Goal: Information Seeking & Learning: Learn about a topic

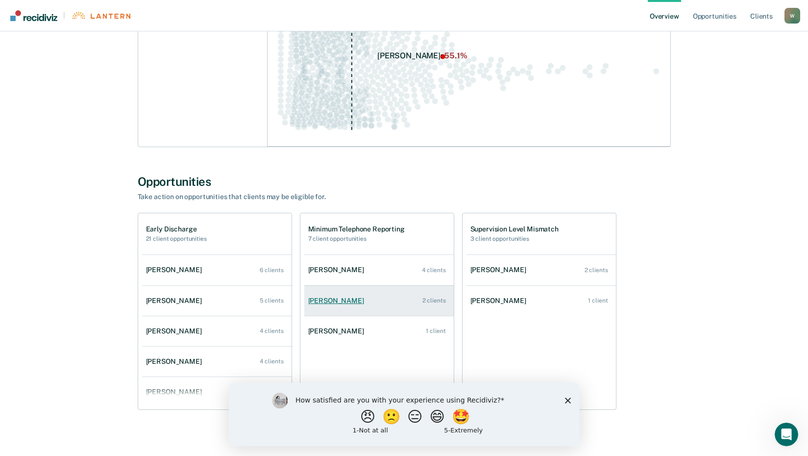
scroll to position [209, 0]
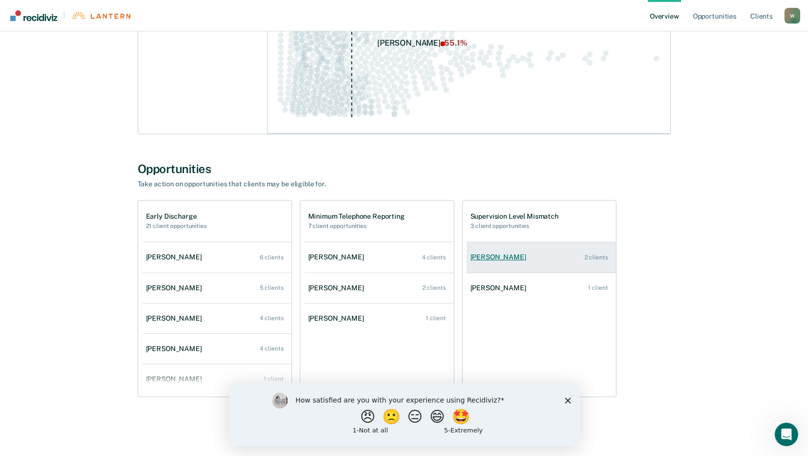
click at [498, 261] on div "[PERSON_NAME]" at bounding box center [500, 257] width 60 height 8
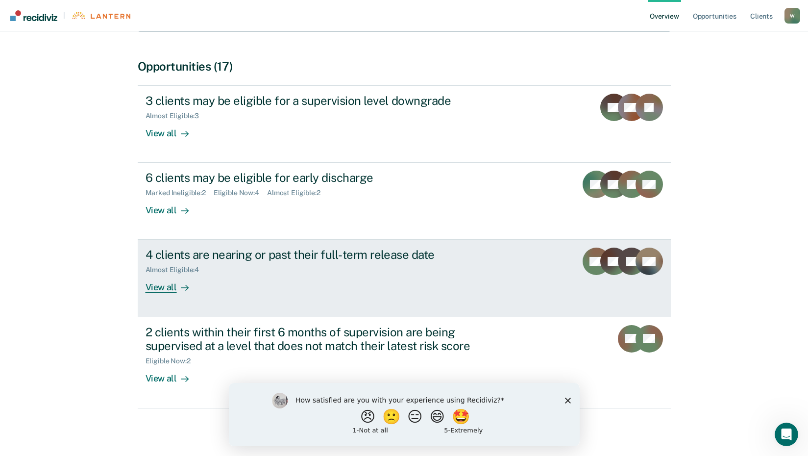
scroll to position [184, 0]
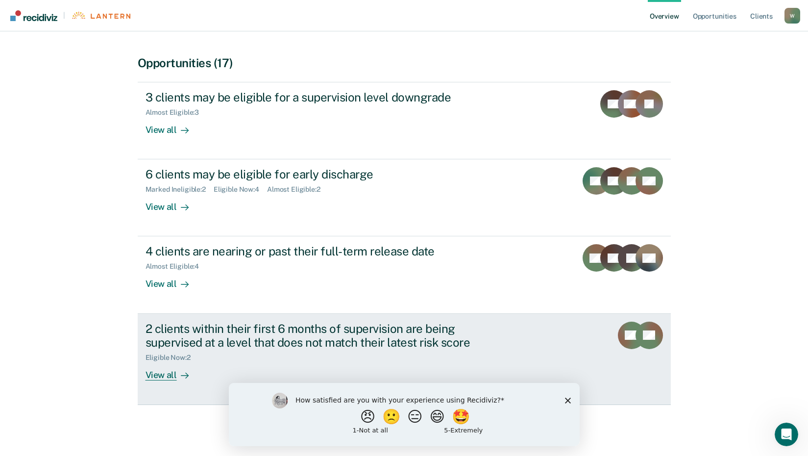
click at [155, 375] on div "View all" at bounding box center [172, 370] width 55 height 19
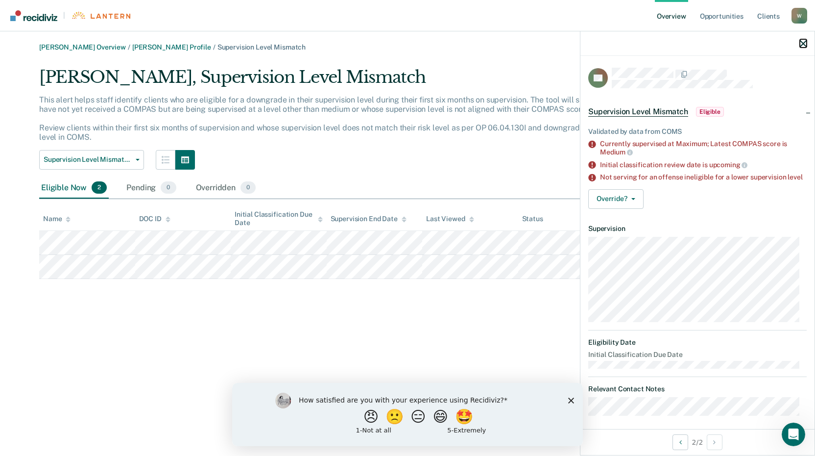
click at [806, 43] on icon "button" at bounding box center [803, 43] width 7 height 7
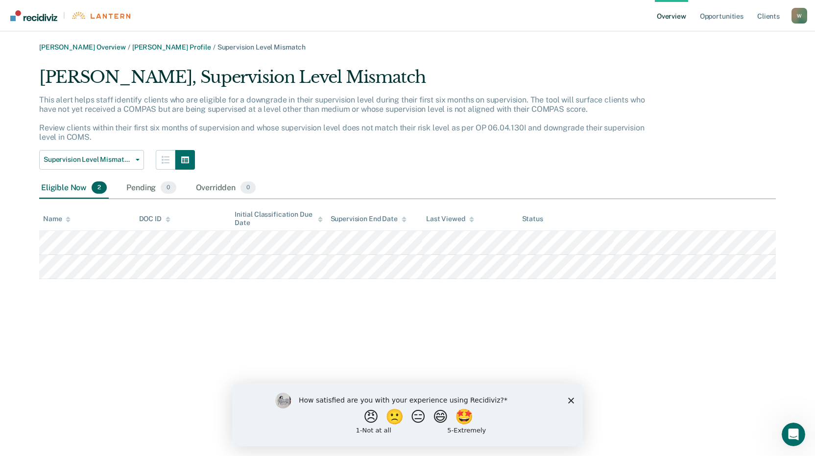
click at [571, 399] on polygon "Close survey" at bounding box center [571, 400] width 6 height 6
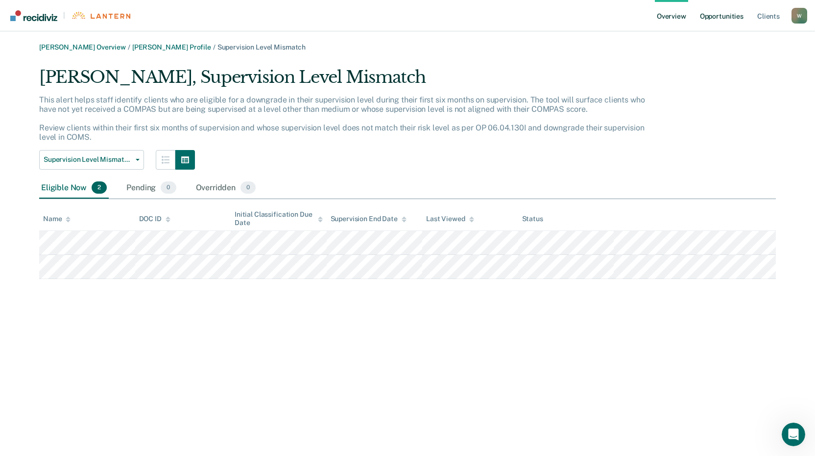
click at [718, 16] on link "Opportunities" at bounding box center [722, 15] width 48 height 31
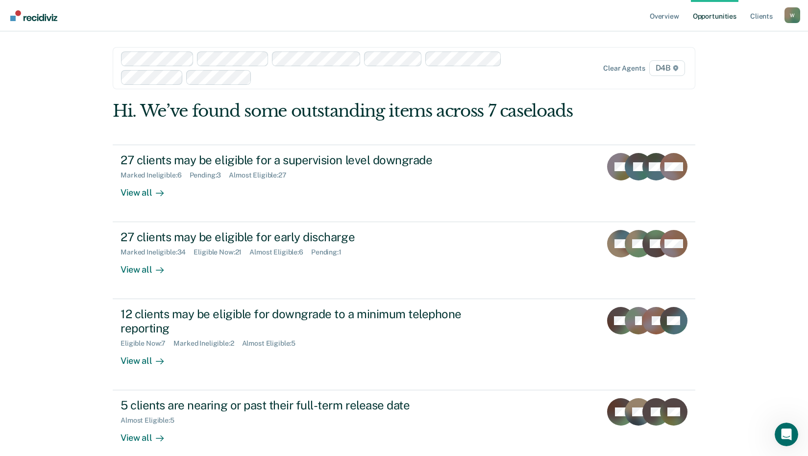
click at [51, 15] on img "Go to Recidiviz Home" at bounding box center [33, 15] width 47 height 11
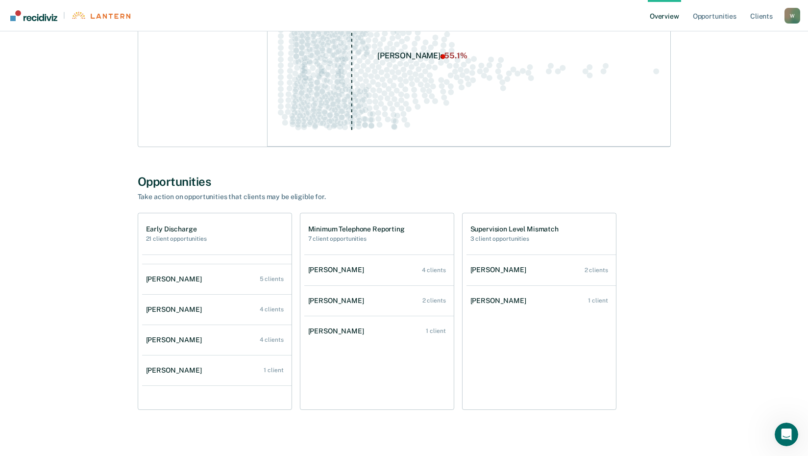
scroll to position [40, 0]
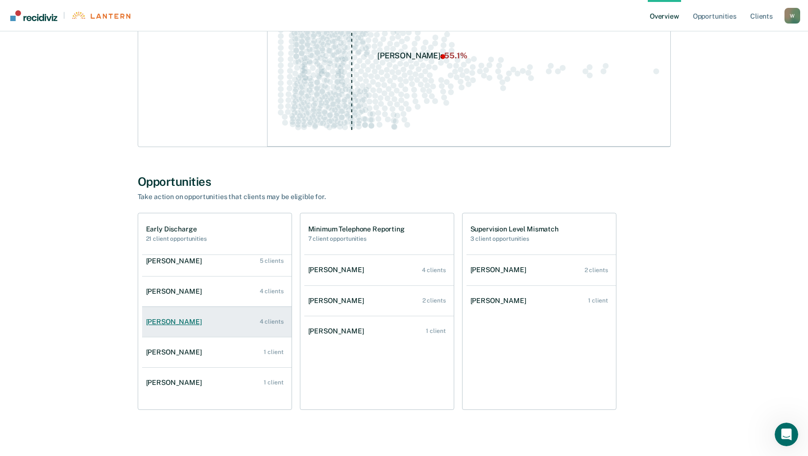
click at [181, 318] on div "[PERSON_NAME]" at bounding box center [176, 321] width 60 height 8
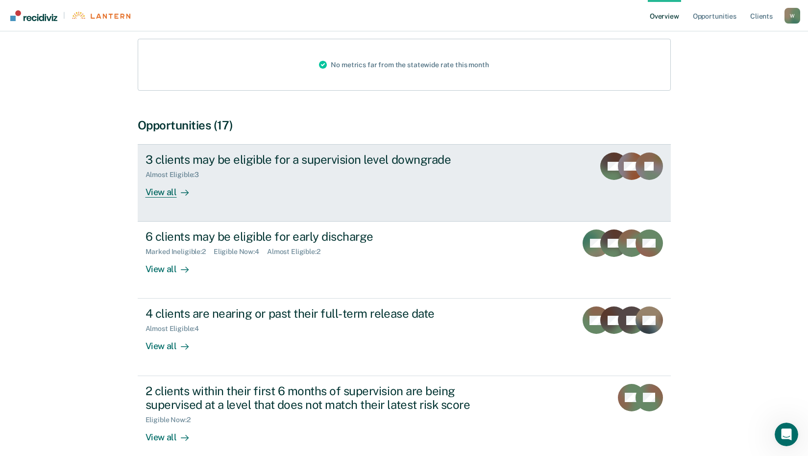
scroll to position [147, 0]
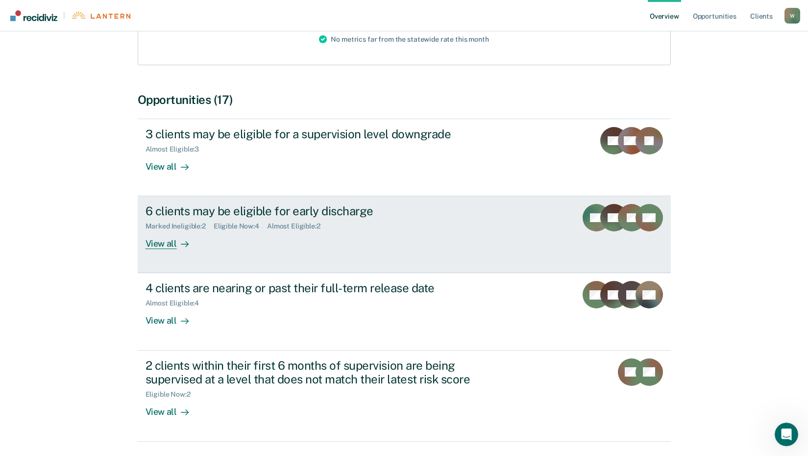
click at [166, 244] on div "View all" at bounding box center [172, 239] width 55 height 19
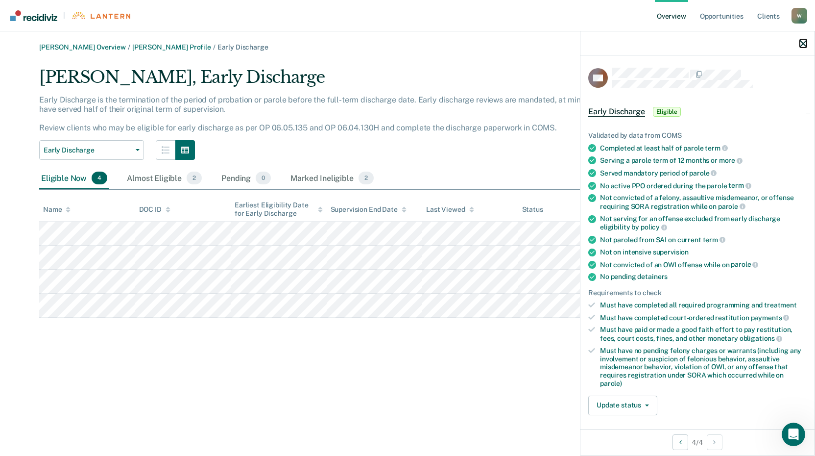
click at [804, 44] on icon "button" at bounding box center [803, 43] width 7 height 7
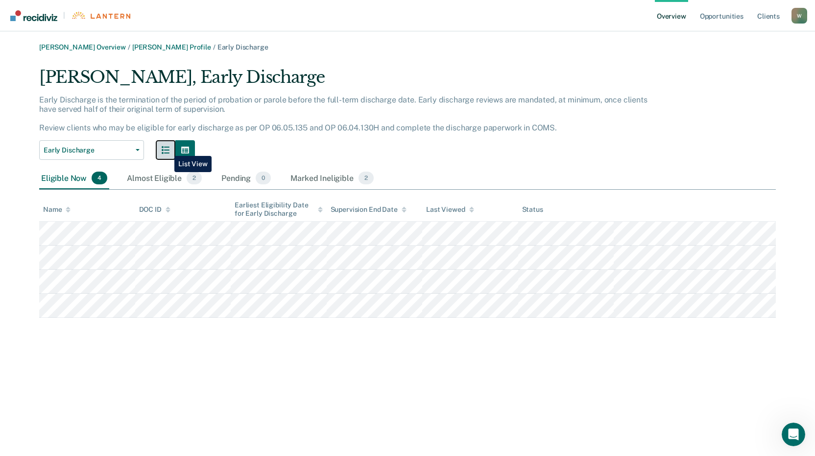
click at [167, 148] on icon "button" at bounding box center [166, 150] width 8 height 8
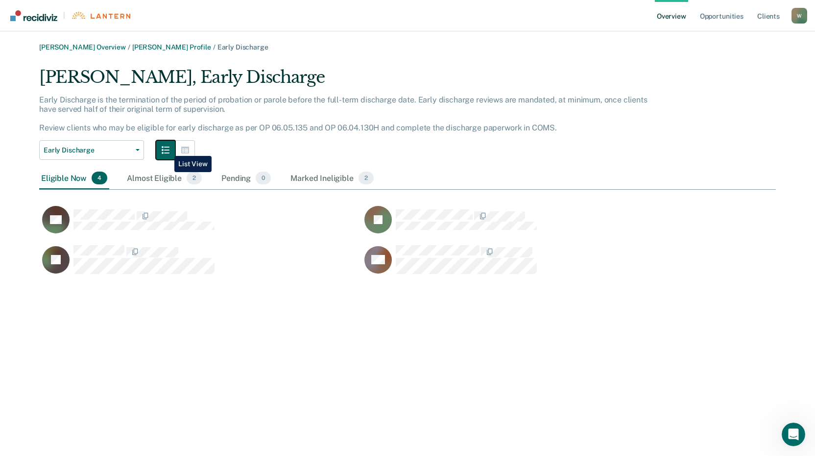
scroll to position [209, 729]
click at [168, 178] on div "Almost Eligible 2" at bounding box center [164, 179] width 79 height 22
